Goal: Task Accomplishment & Management: Use online tool/utility

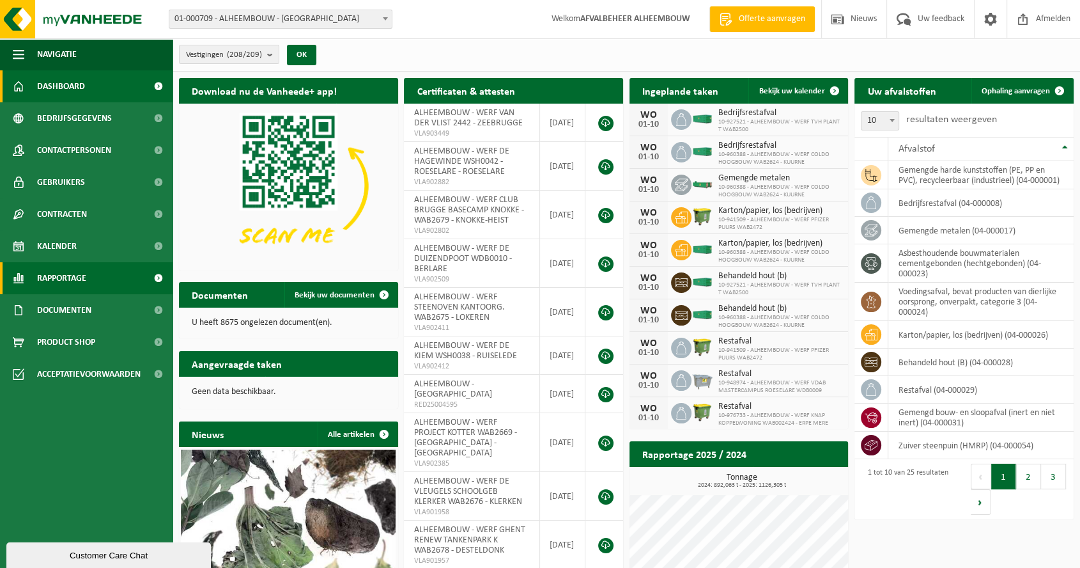
click at [70, 274] on span "Rapportage" at bounding box center [61, 278] width 49 height 32
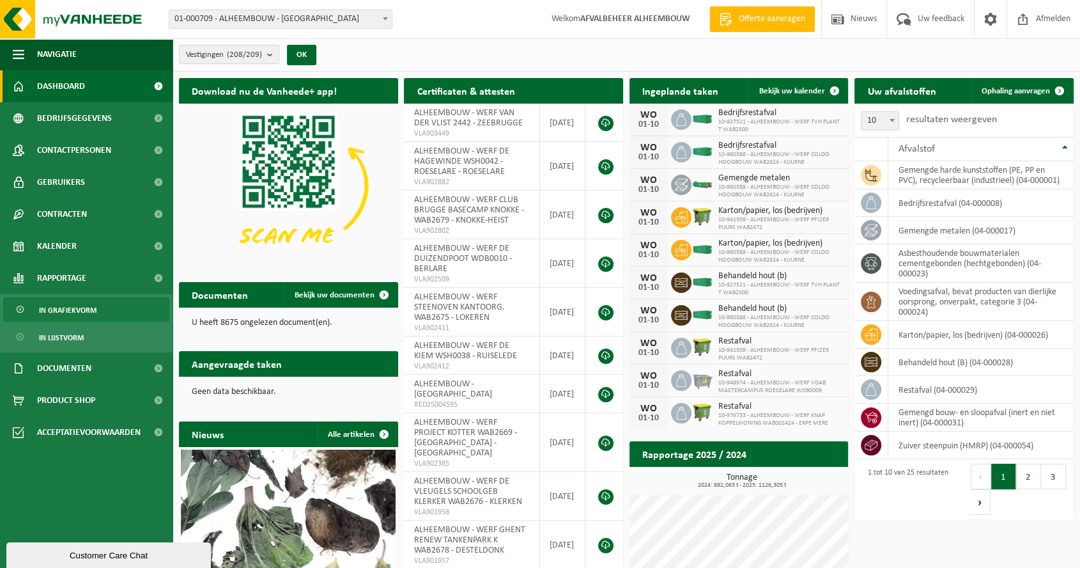
click at [73, 311] on span "In grafiekvorm" at bounding box center [68, 310] width 58 height 24
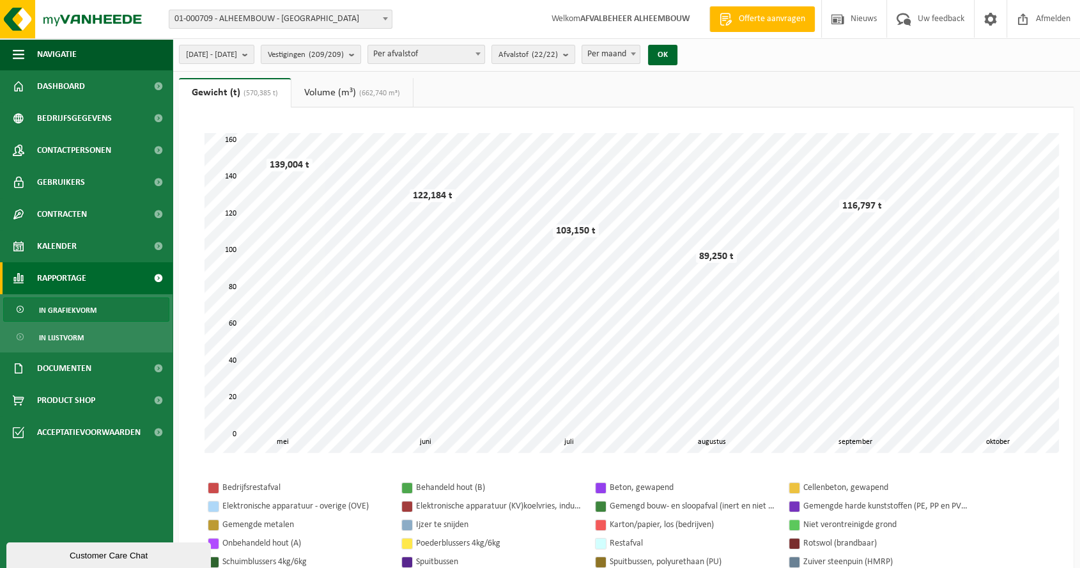
click at [387, 18] on span at bounding box center [385, 18] width 13 height 17
click at [428, 18] on div "Vestiging: 01-000709 - ALHEEMBOUW - OOSTNIEUWKERKE 10-771304 - ALHEEMBOUW - VEU…" at bounding box center [540, 19] width 1080 height 39
click at [575, 53] on b "submit" at bounding box center [569, 54] width 12 height 18
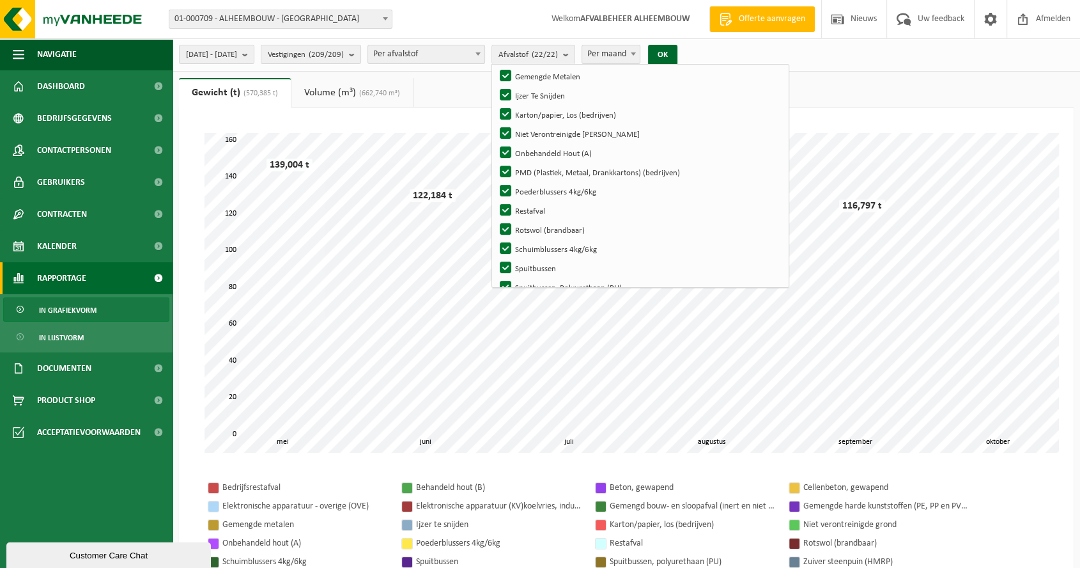
scroll to position [265, 0]
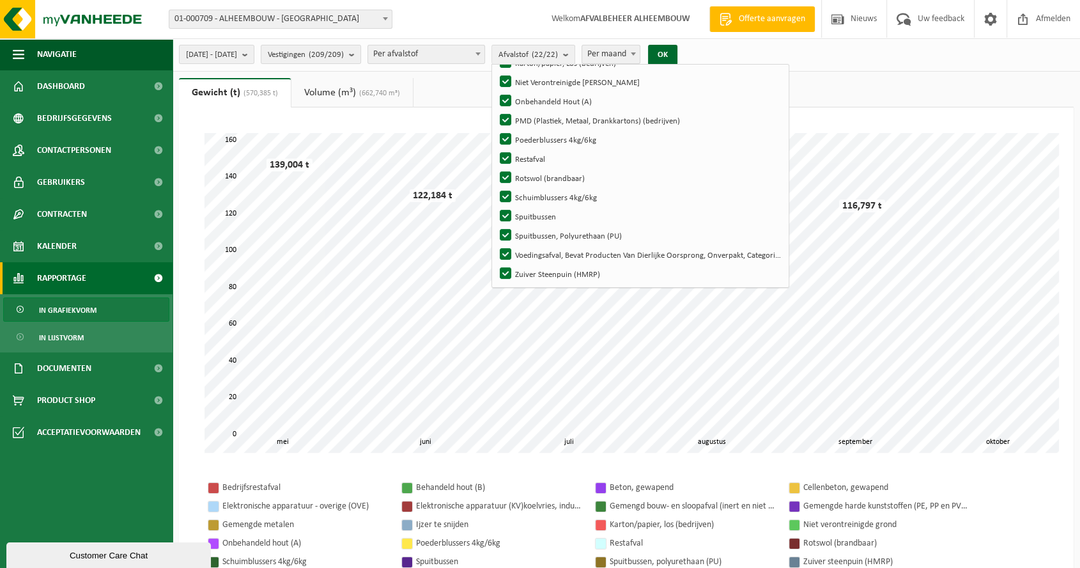
click at [484, 52] on span "Per afvalstof" at bounding box center [426, 54] width 116 height 18
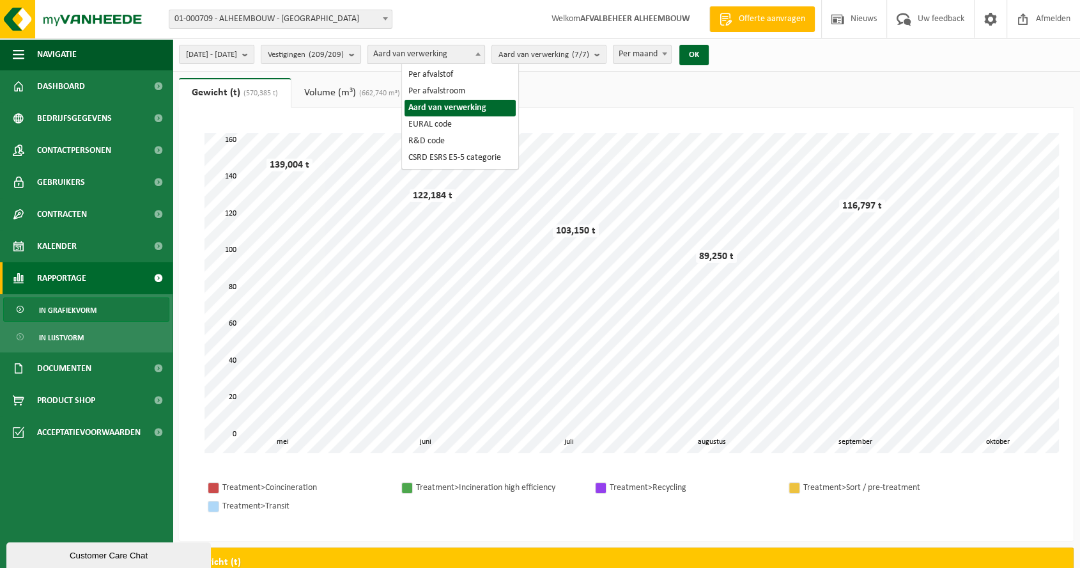
click at [484, 56] on span "Aard van verwerking" at bounding box center [426, 54] width 116 height 18
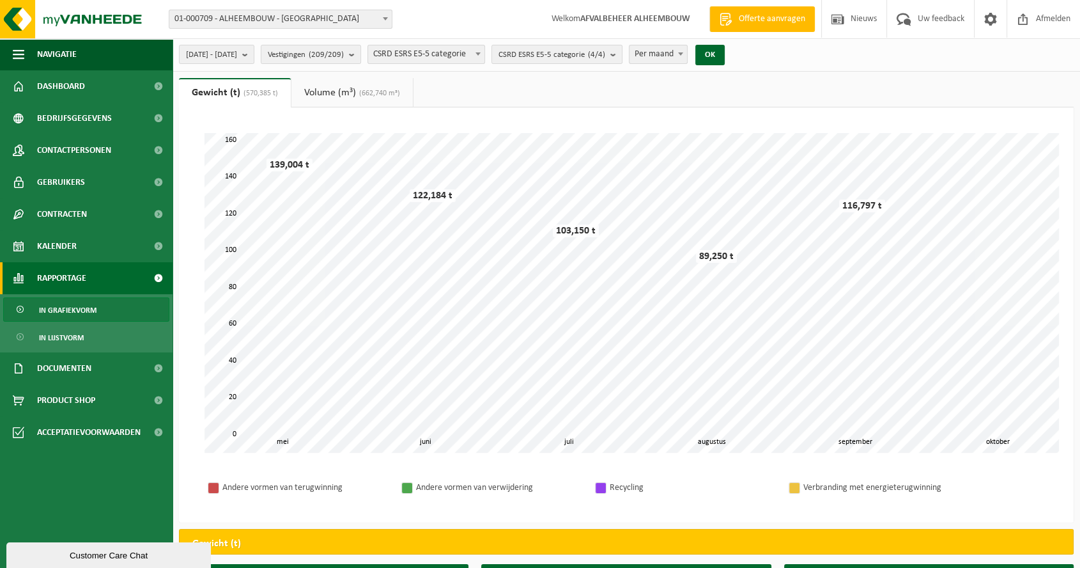
click at [375, 93] on span "(662,740 m³)" at bounding box center [378, 93] width 44 height 8
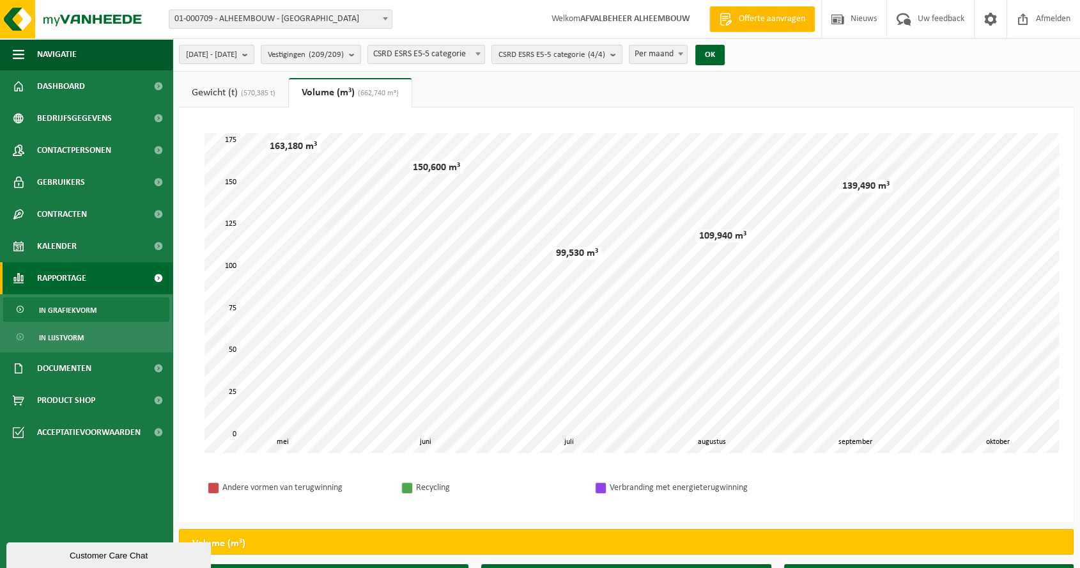
click at [248, 91] on span "(570,385 t)" at bounding box center [257, 93] width 38 height 8
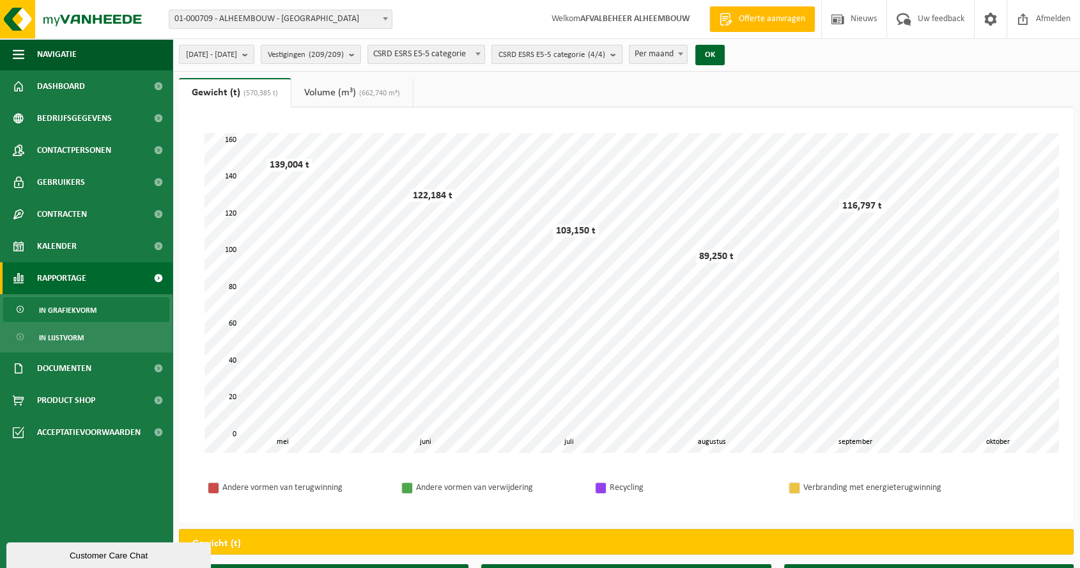
click at [583, 59] on span "CSRD ESRS E5-5 categorie (4/4)" at bounding box center [552, 54] width 107 height 19
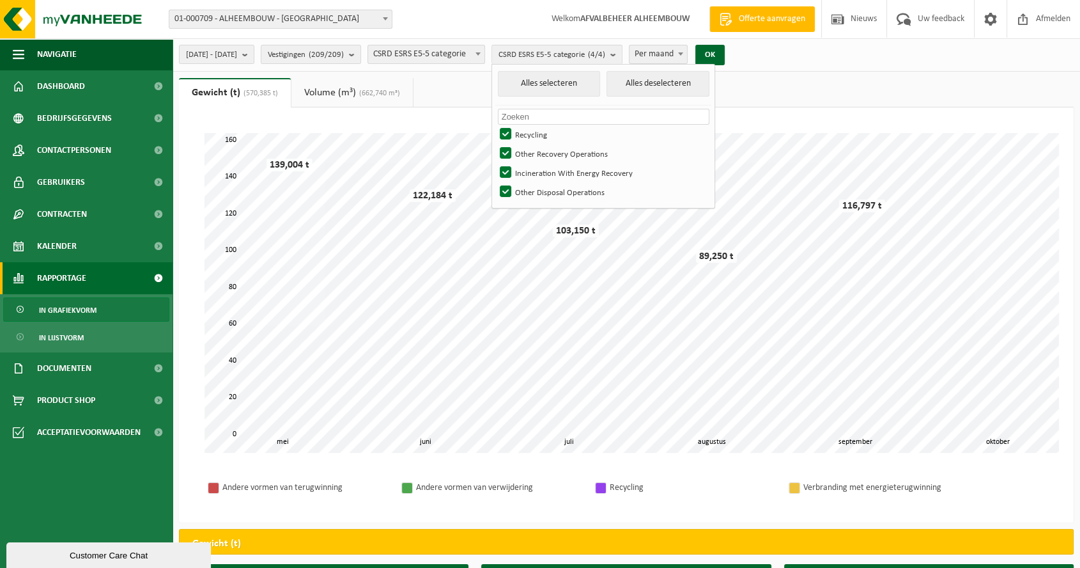
click at [477, 53] on span "CSRD ESRS E5-5 categorie" at bounding box center [426, 54] width 116 height 18
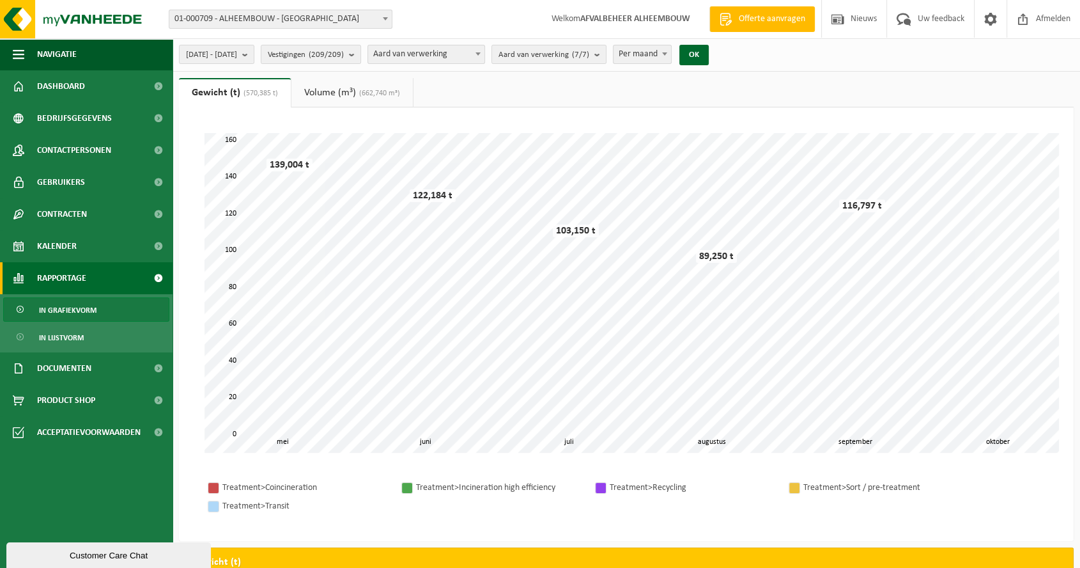
click at [484, 52] on span "Aard van verwerking" at bounding box center [426, 54] width 116 height 18
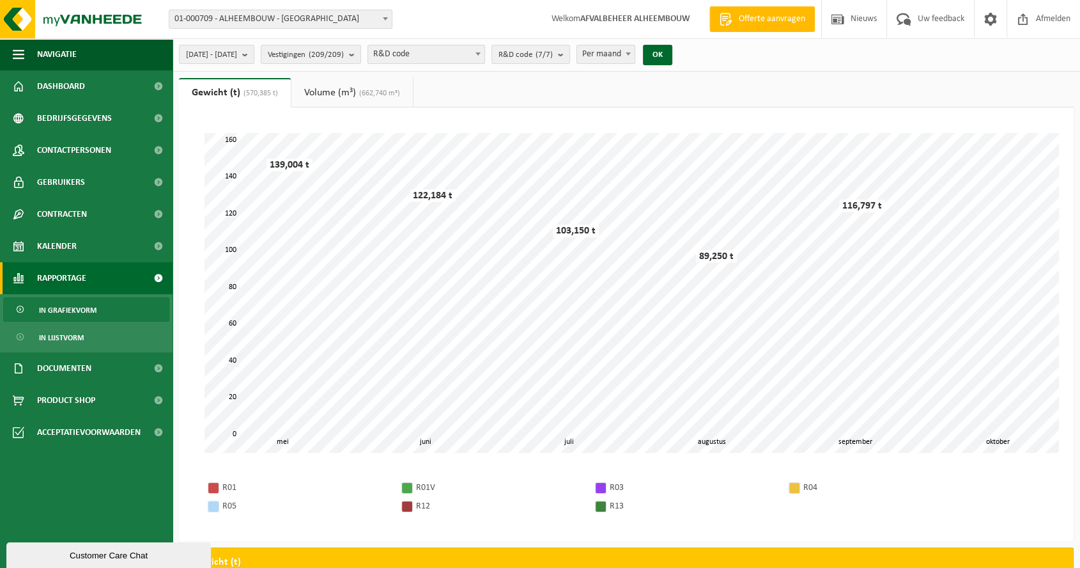
click at [475, 47] on span "R&D code" at bounding box center [426, 54] width 116 height 18
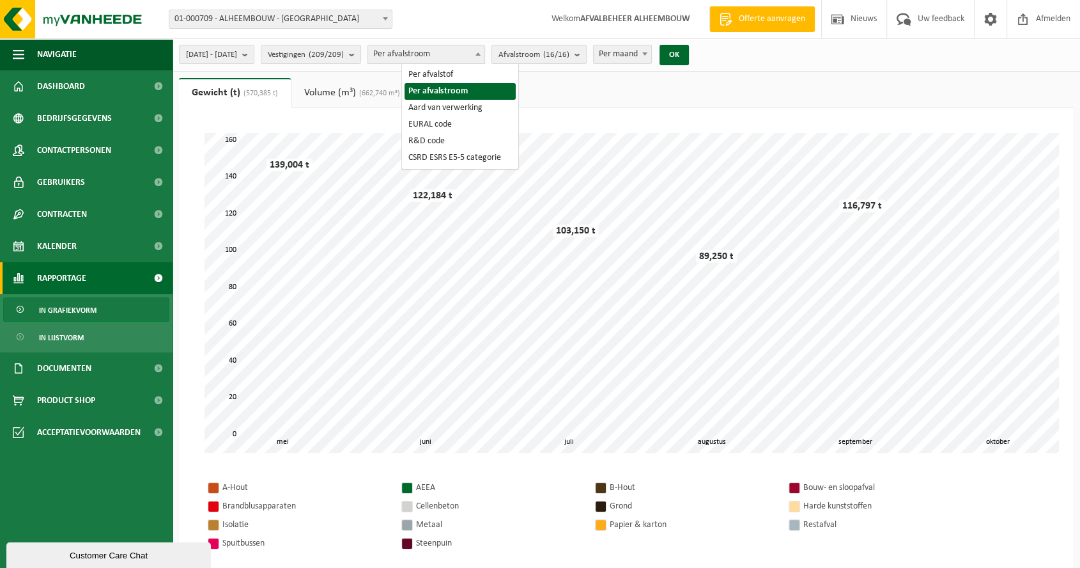
click at [465, 56] on span "Per afvalstroom" at bounding box center [426, 54] width 116 height 18
select select "1"
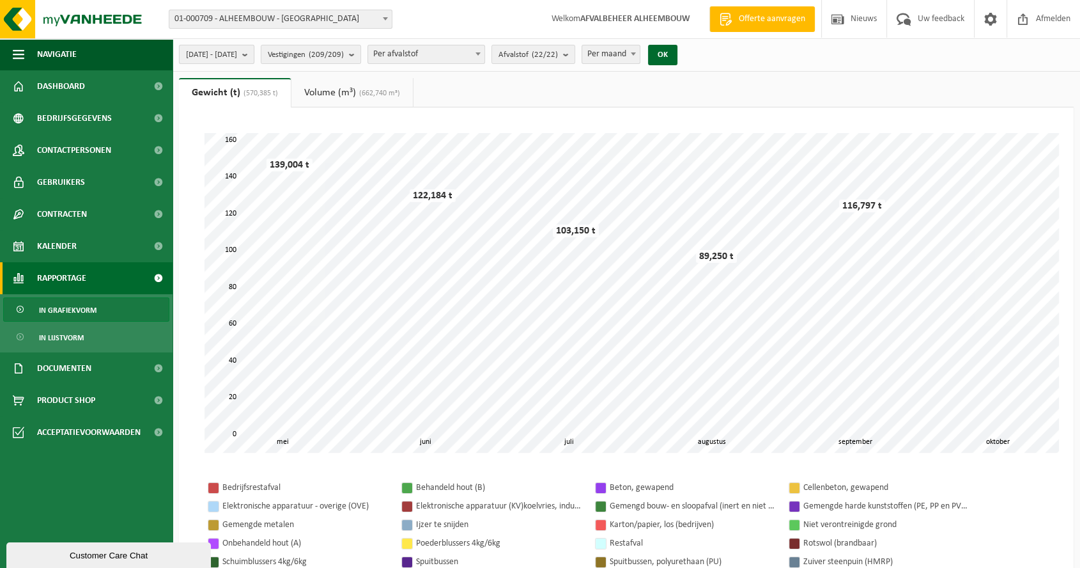
click at [254, 52] on b "submit" at bounding box center [248, 54] width 12 height 18
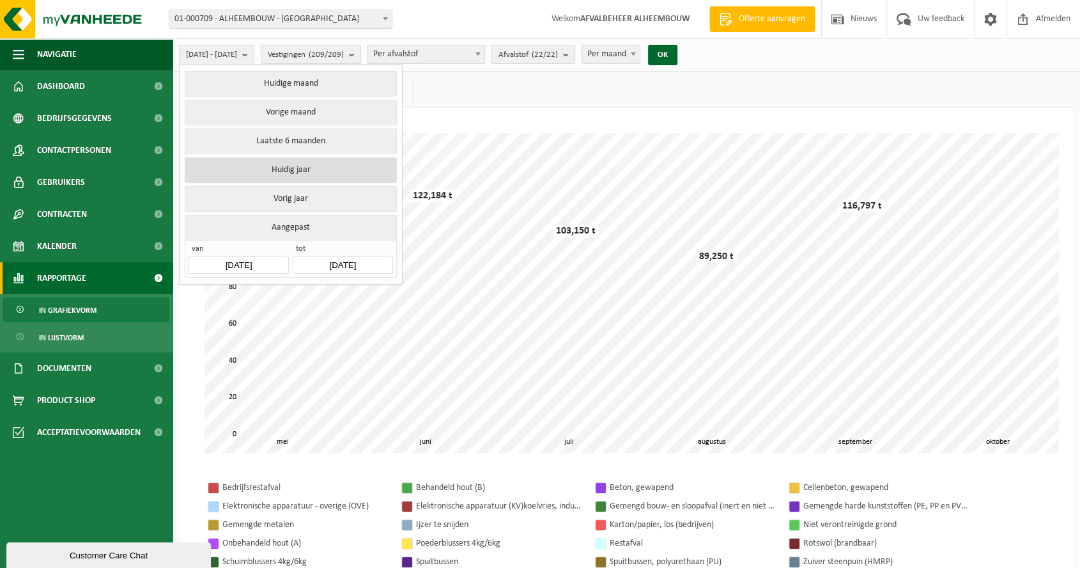
click at [293, 163] on button "Huidig jaar" at bounding box center [291, 170] width 212 height 26
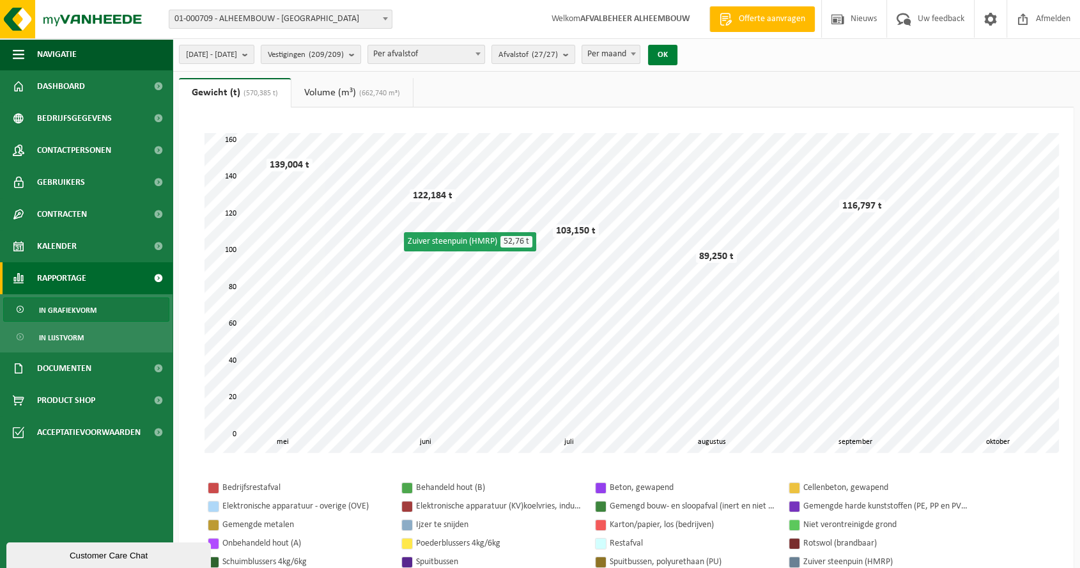
click at [677, 50] on button "OK" at bounding box center [662, 55] width 29 height 20
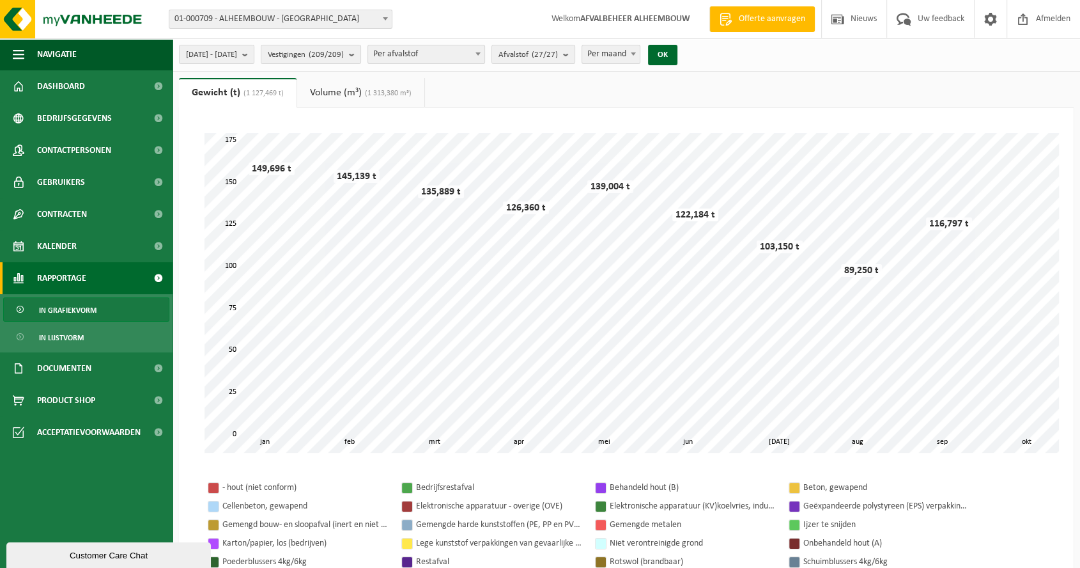
scroll to position [71, 0]
